Goal: Go to known website: Access a specific website the user already knows

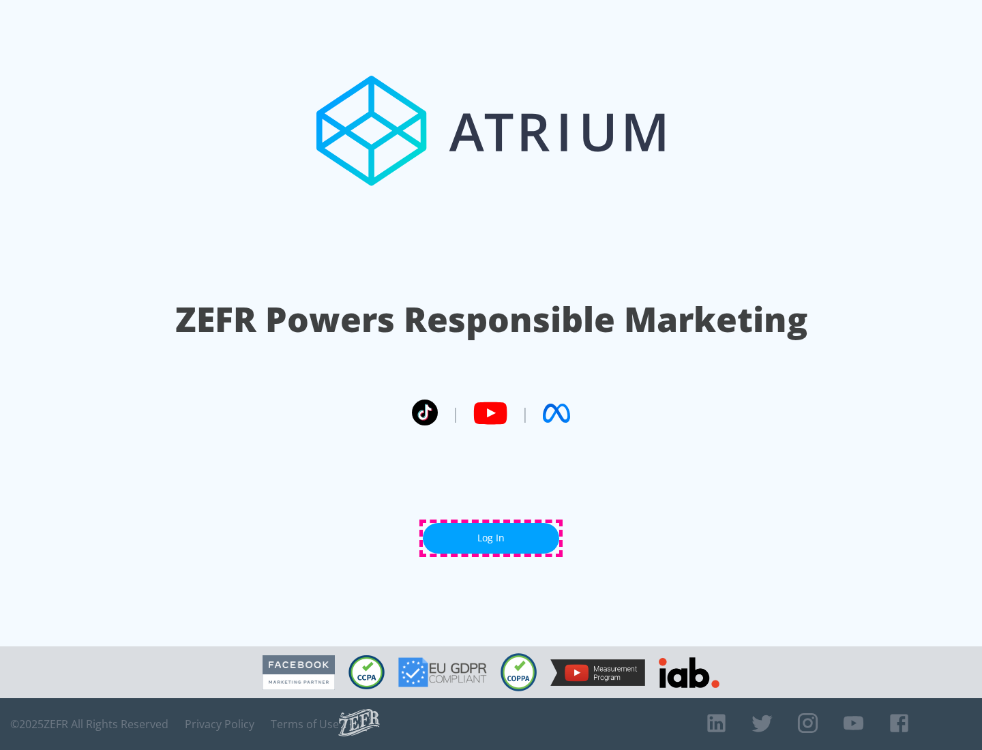
click at [491, 538] on link "Log In" at bounding box center [491, 538] width 136 height 31
